Goal: Information Seeking & Learning: Learn about a topic

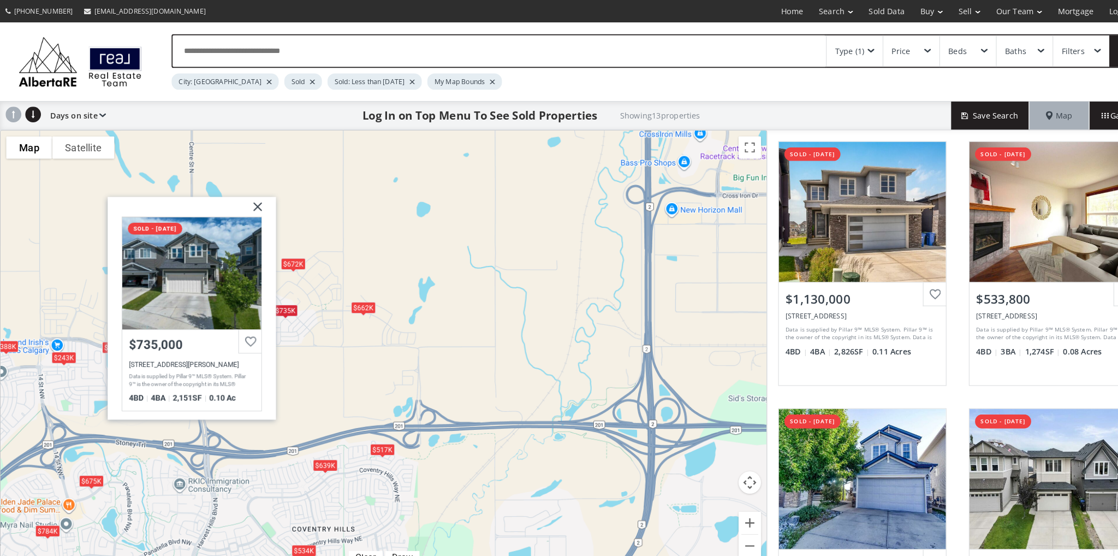
click at [372, 268] on div "To navigate, press the arrow keys. $1.13M $534K $784K $675K $243K $735K $388K $…" at bounding box center [374, 341] width 746 height 428
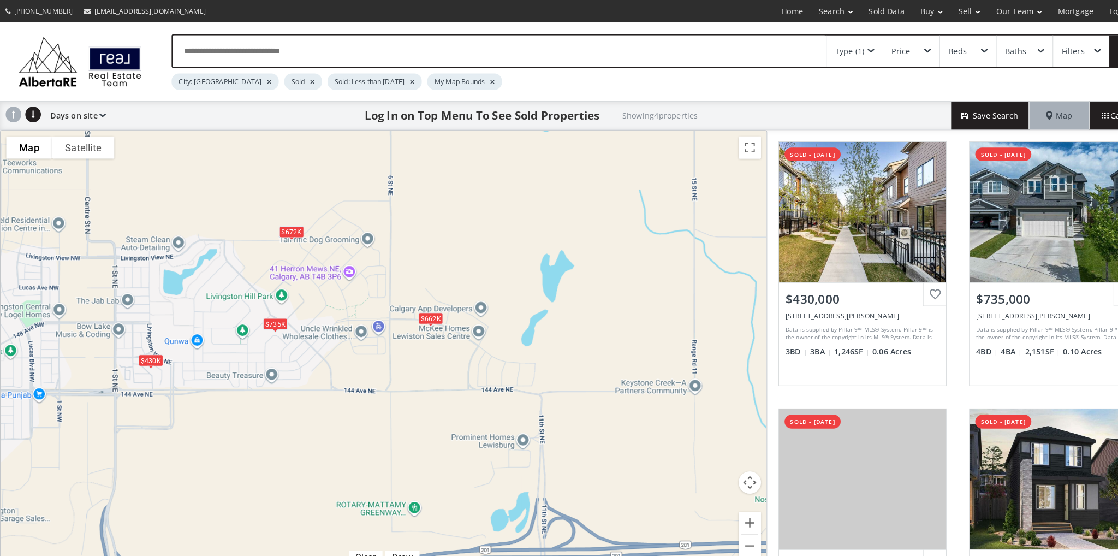
click at [415, 311] on div "$662K" at bounding box center [419, 310] width 24 height 11
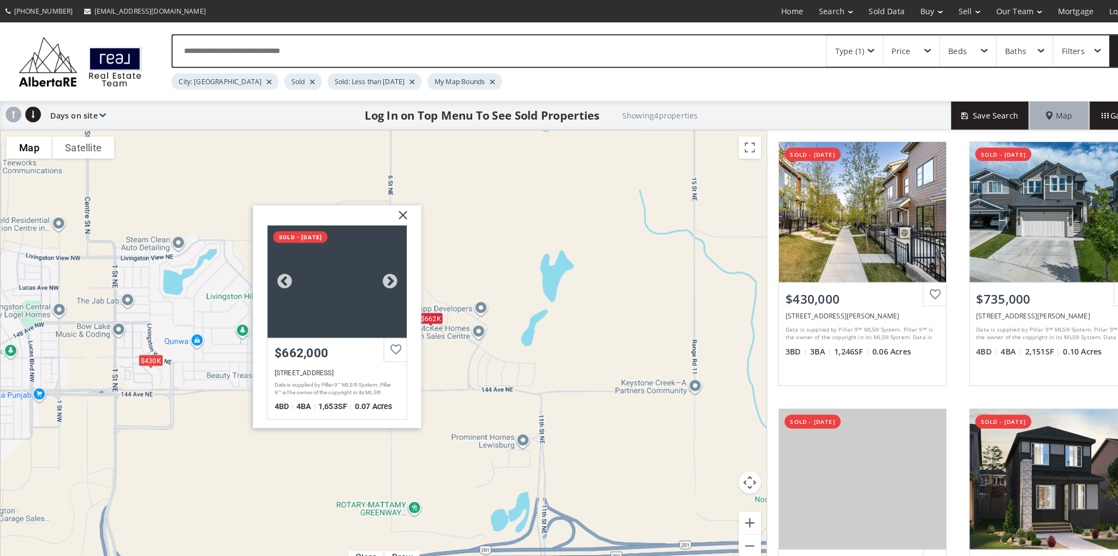
click at [327, 295] on div at bounding box center [327, 273] width 135 height 109
click at [385, 206] on img at bounding box center [388, 213] width 27 height 27
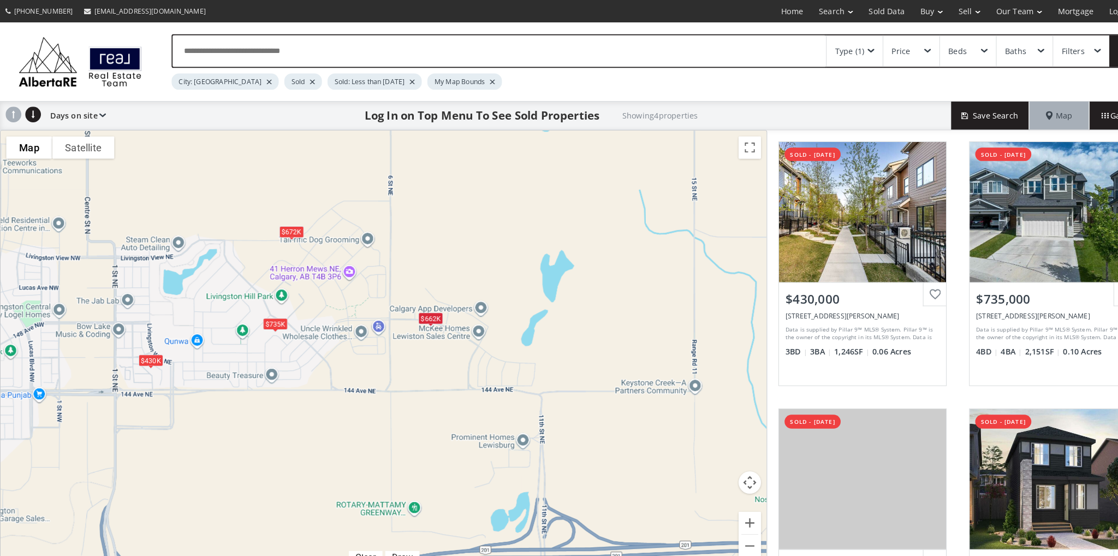
click at [269, 313] on div "$735K" at bounding box center [268, 315] width 24 height 11
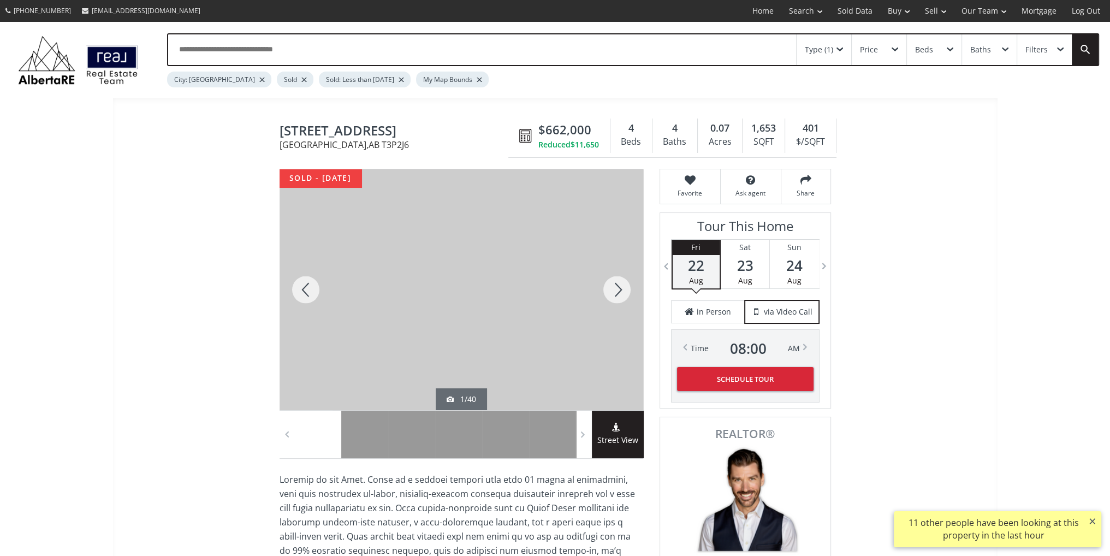
click at [616, 291] on div at bounding box center [617, 289] width 52 height 241
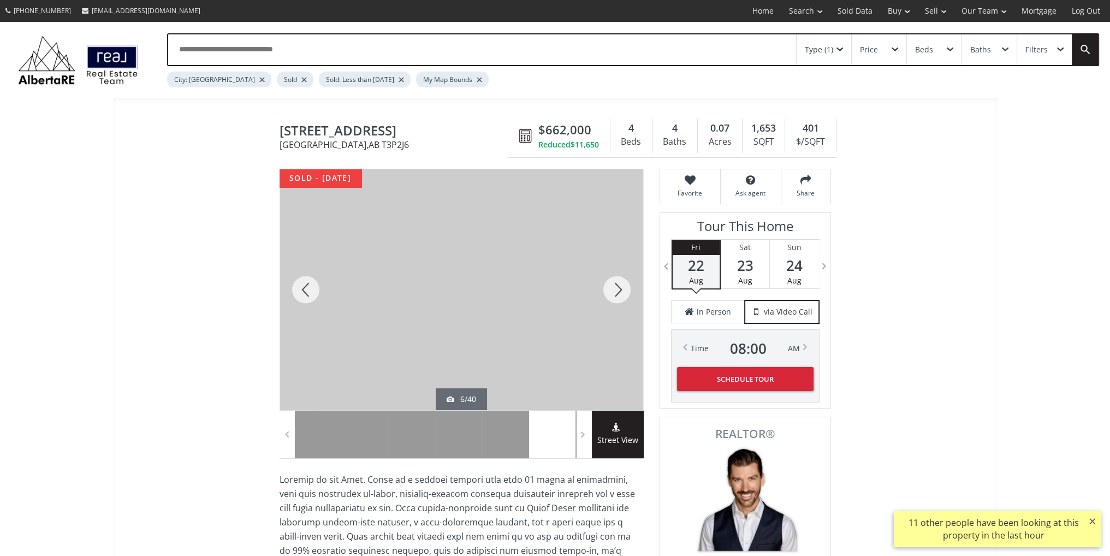
click at [616, 291] on div at bounding box center [617, 289] width 52 height 241
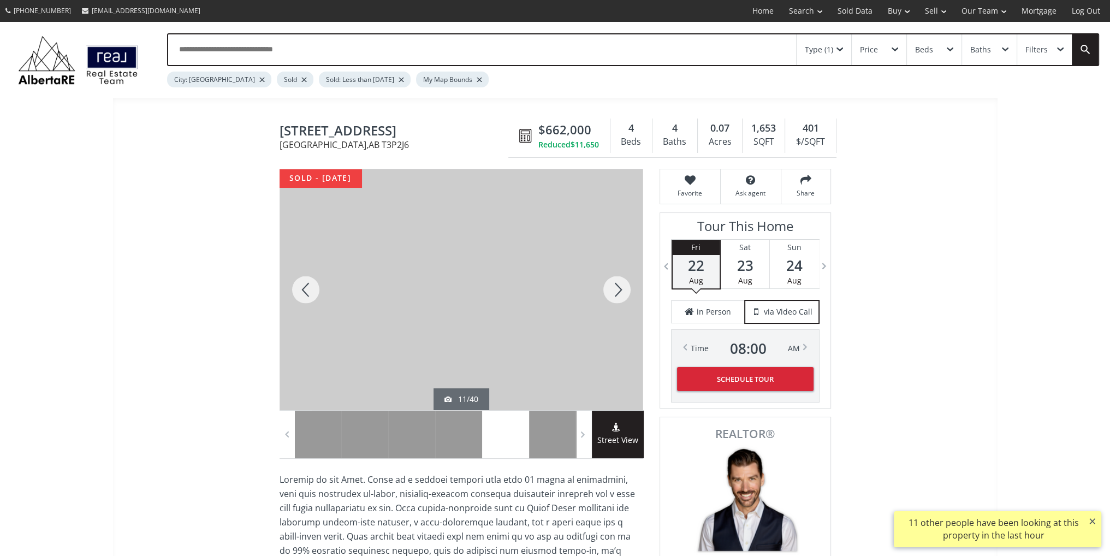
click at [616, 291] on div at bounding box center [617, 289] width 52 height 241
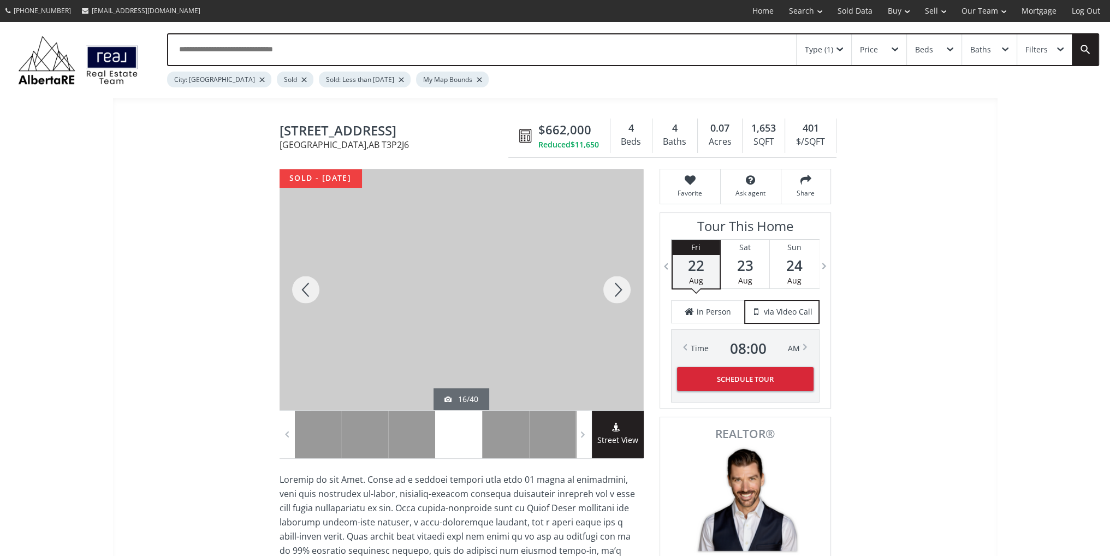
click at [616, 291] on div at bounding box center [617, 289] width 52 height 241
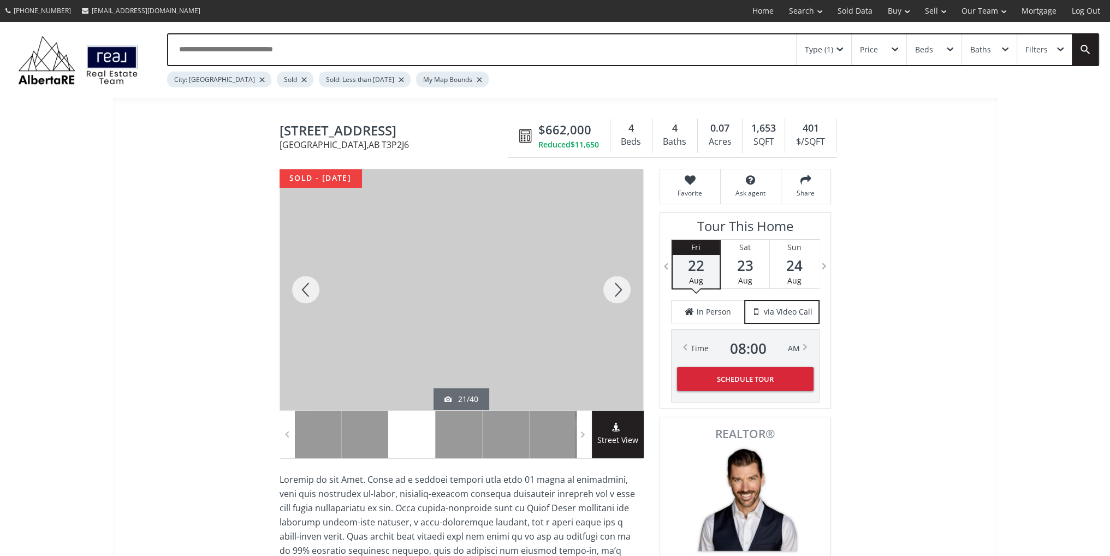
click at [616, 291] on div at bounding box center [617, 289] width 52 height 241
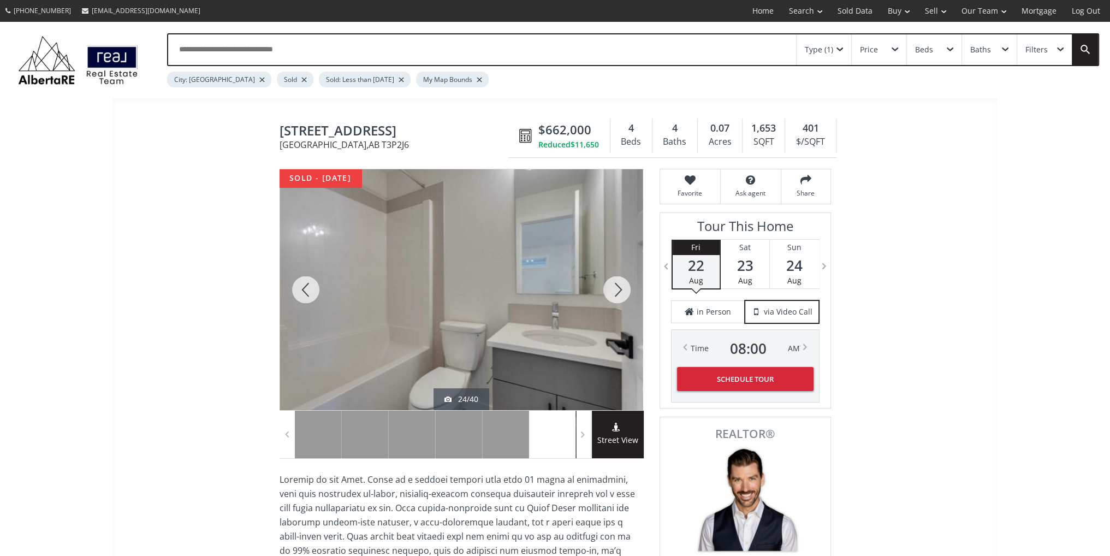
click at [616, 291] on div at bounding box center [617, 289] width 52 height 241
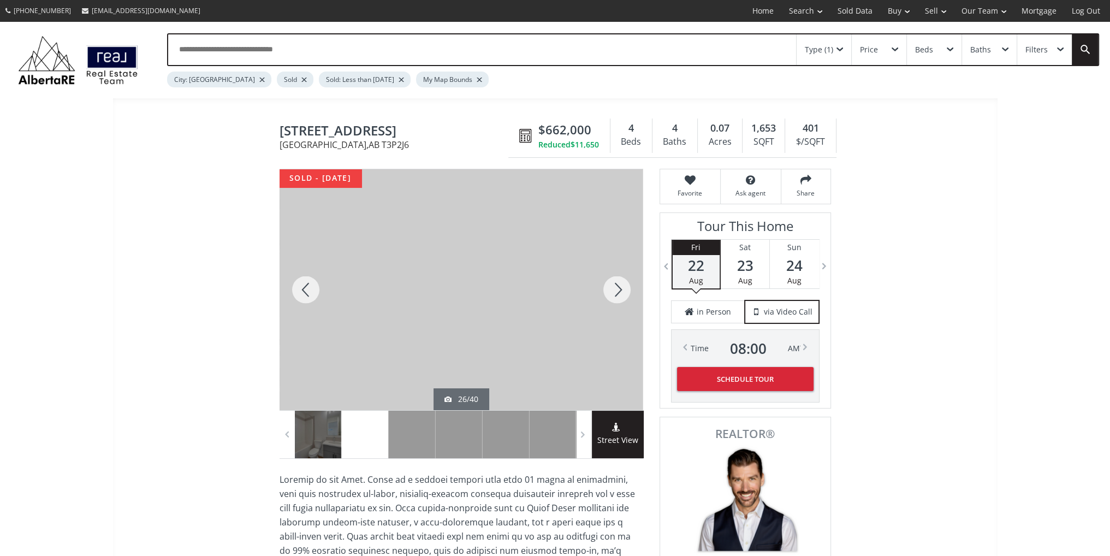
click at [616, 291] on div at bounding box center [617, 289] width 52 height 241
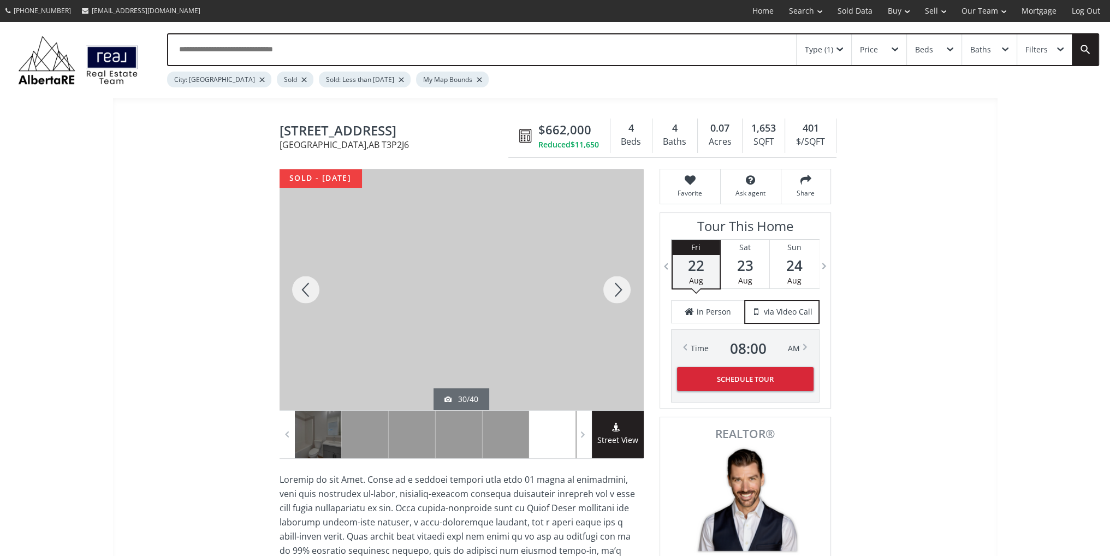
click at [616, 291] on div at bounding box center [617, 289] width 52 height 241
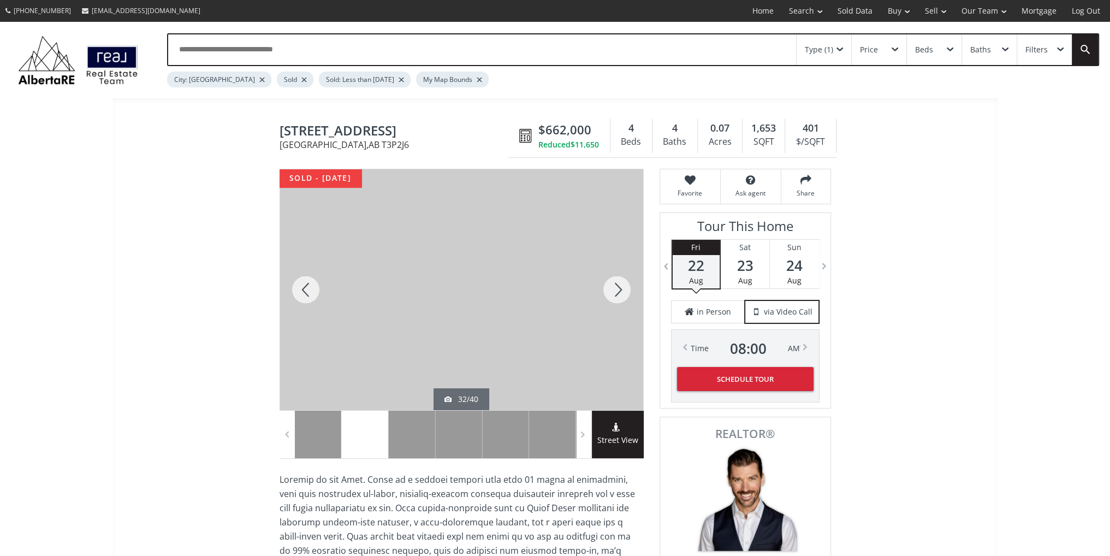
click at [616, 291] on div at bounding box center [617, 289] width 52 height 241
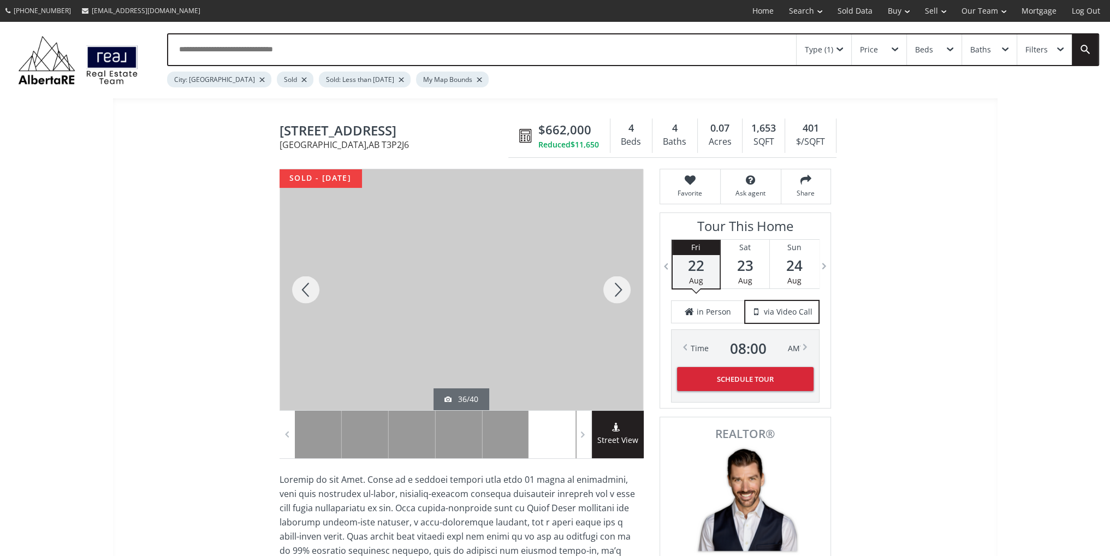
click at [616, 291] on div at bounding box center [617, 289] width 52 height 241
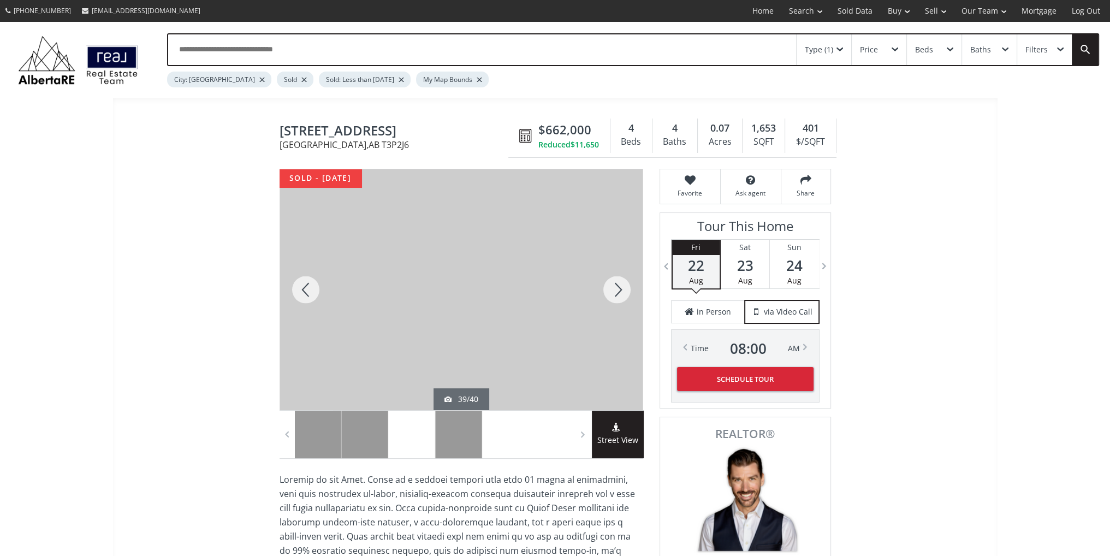
click at [616, 291] on div at bounding box center [617, 289] width 52 height 241
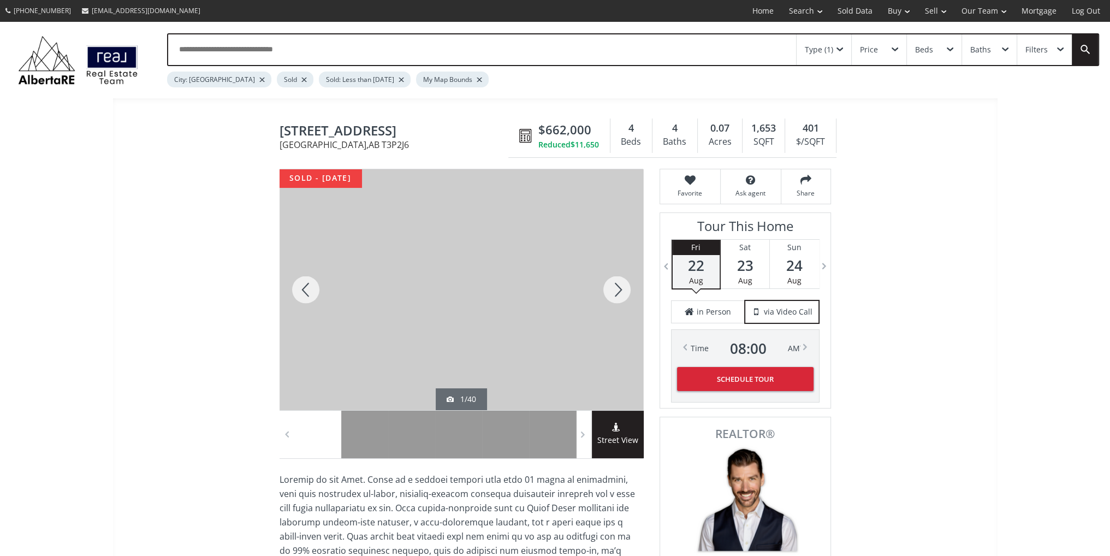
click at [616, 291] on div at bounding box center [617, 289] width 52 height 241
click at [608, 281] on div at bounding box center [617, 289] width 52 height 241
click at [609, 282] on div at bounding box center [617, 289] width 52 height 241
click at [304, 284] on div at bounding box center [306, 289] width 52 height 241
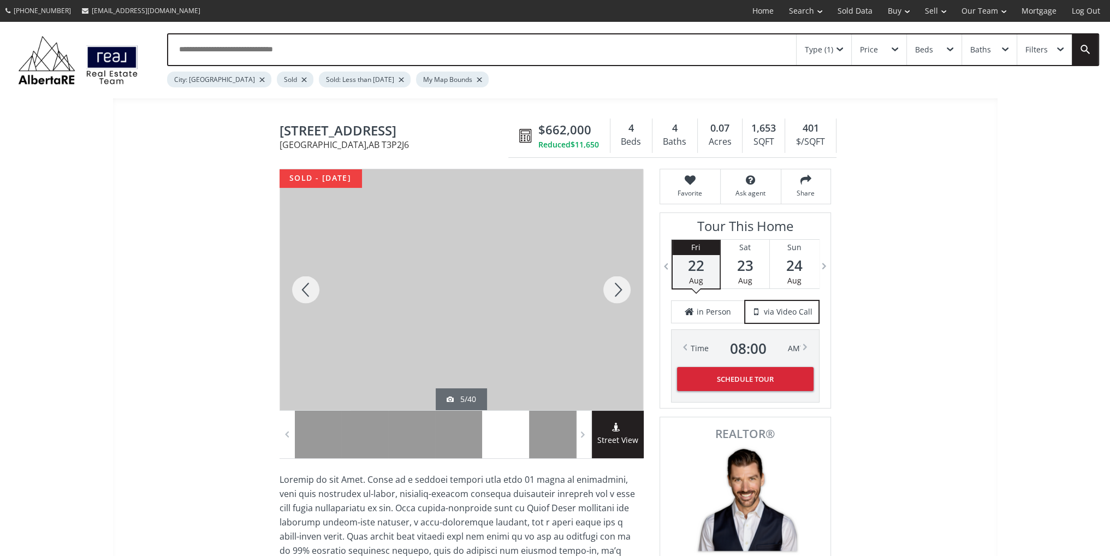
click at [304, 284] on div at bounding box center [306, 289] width 52 height 241
